Goal: Navigation & Orientation: Go to known website

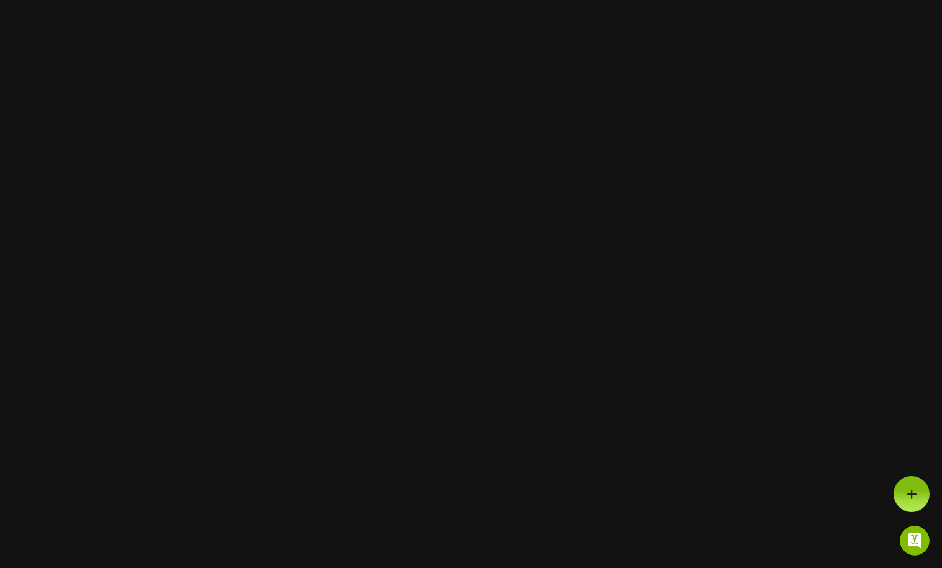
click at [333, 0] on html at bounding box center [471, 0] width 942 height 0
